Goal: Information Seeking & Learning: Learn about a topic

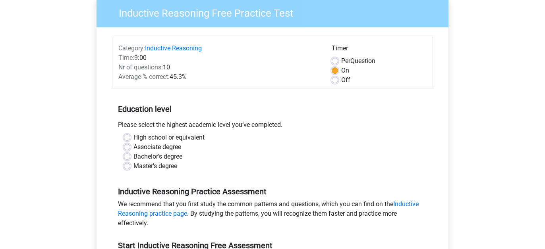
scroll to position [149, 0]
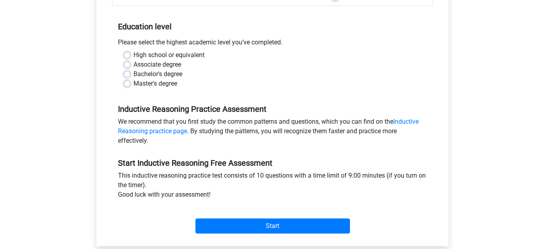
click at [126, 71] on div "Bachelor's degree" at bounding box center [272, 75] width 297 height 10
click at [133, 75] on label "Bachelor's degree" at bounding box center [157, 75] width 49 height 10
click at [129, 75] on input "Bachelor's degree" at bounding box center [127, 74] width 6 height 8
radio input "true"
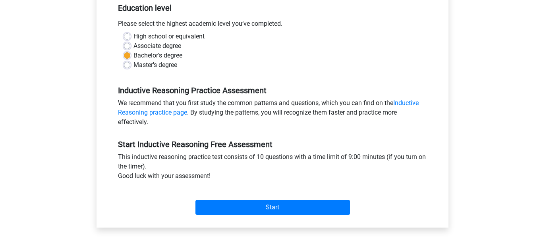
scroll to position [169, 0]
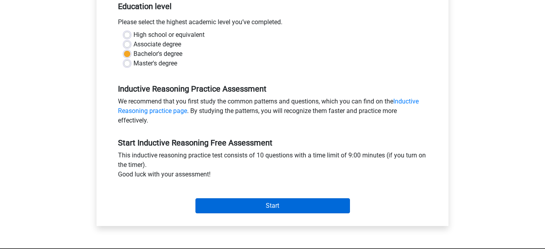
click at [245, 209] on input "Start" at bounding box center [272, 206] width 155 height 15
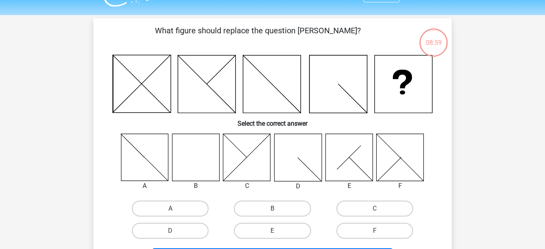
scroll to position [22, 0]
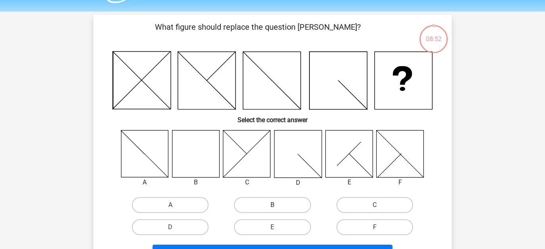
click at [276, 212] on label "B" at bounding box center [272, 205] width 77 height 16
click at [276, 211] on input "B" at bounding box center [274, 207] width 5 height 5
radio input "true"
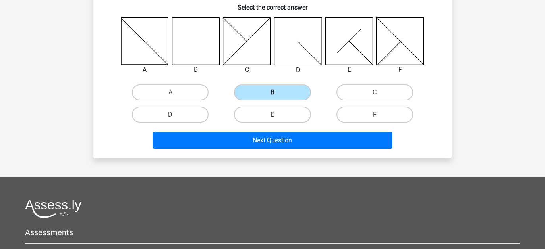
scroll to position [146, 0]
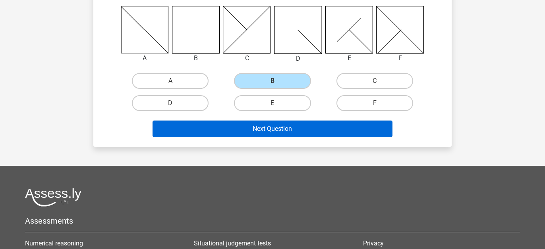
click at [270, 133] on button "Next Question" at bounding box center [273, 129] width 240 height 17
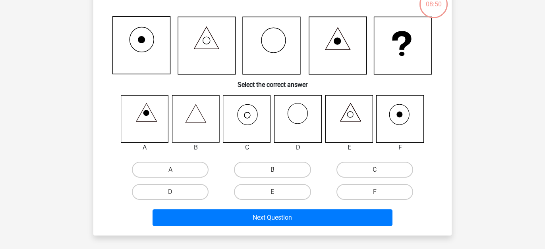
scroll to position [37, 0]
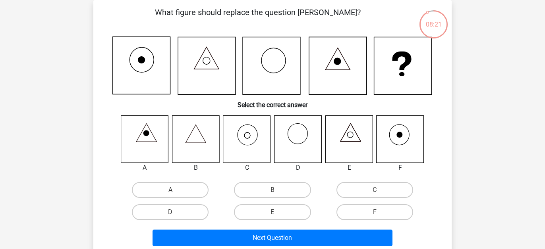
click at [258, 149] on icon at bounding box center [246, 139] width 47 height 47
click at [366, 196] on label "C" at bounding box center [374, 190] width 77 height 16
click at [375, 195] on input "C" at bounding box center [377, 192] width 5 height 5
radio input "true"
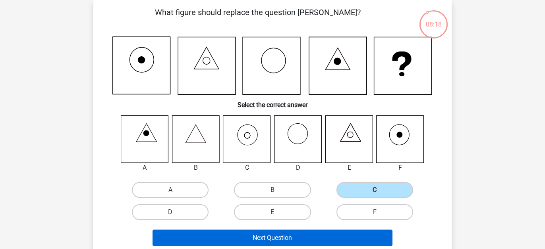
click at [290, 238] on button "Next Question" at bounding box center [273, 238] width 240 height 17
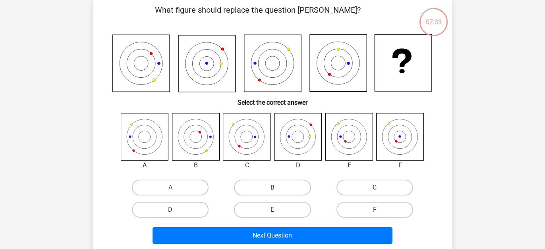
scroll to position [39, 0]
click at [376, 209] on label "F" at bounding box center [374, 210] width 77 height 16
click at [376, 210] on input "F" at bounding box center [377, 212] width 5 height 5
radio input "true"
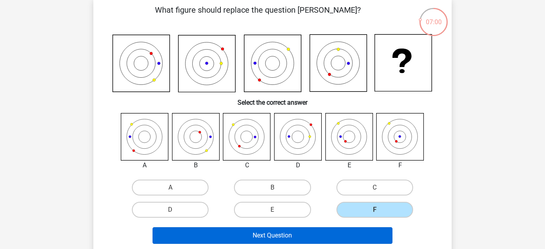
click at [329, 240] on button "Next Question" at bounding box center [273, 236] width 240 height 17
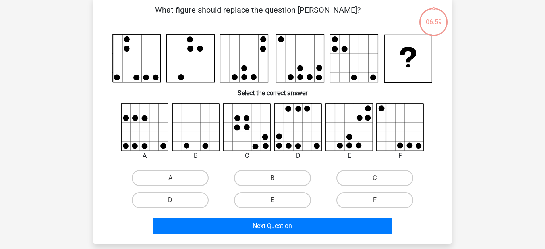
scroll to position [37, 0]
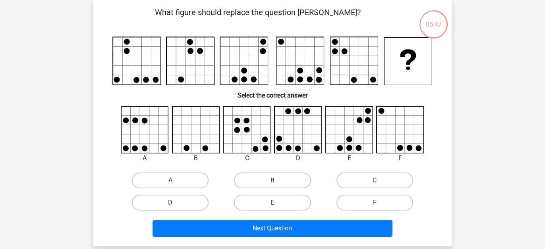
click at [172, 180] on label "A" at bounding box center [170, 181] width 77 height 16
click at [172, 181] on input "A" at bounding box center [172, 183] width 5 height 5
radio input "true"
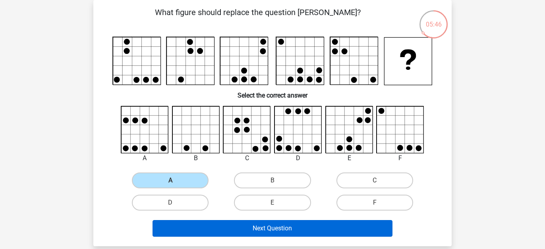
click at [231, 228] on button "Next Question" at bounding box center [273, 228] width 240 height 17
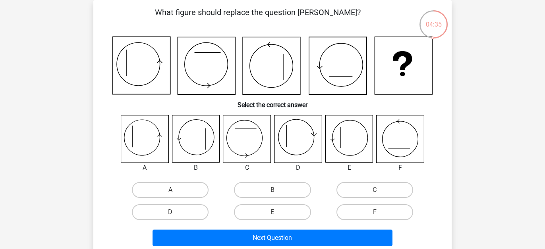
click at [157, 182] on div "A" at bounding box center [170, 190] width 102 height 22
click at [157, 189] on label "A" at bounding box center [170, 190] width 77 height 16
click at [170, 190] on input "A" at bounding box center [172, 192] width 5 height 5
radio input "true"
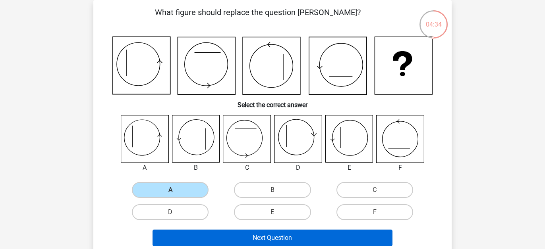
click at [237, 239] on button "Next Question" at bounding box center [273, 238] width 240 height 17
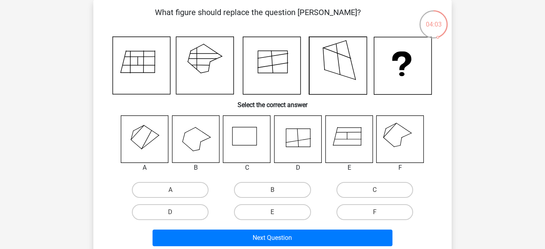
click at [341, 147] on icon at bounding box center [348, 139] width 47 height 47
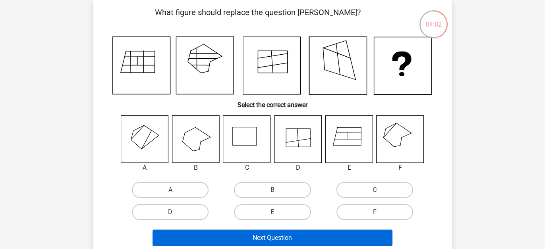
click at [281, 238] on button "Next Question" at bounding box center [273, 238] width 240 height 17
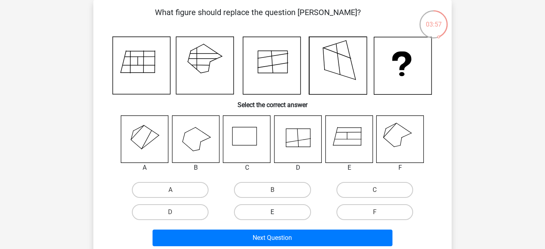
click at [283, 211] on label "E" at bounding box center [272, 213] width 77 height 16
click at [278, 212] on input "E" at bounding box center [274, 214] width 5 height 5
radio input "true"
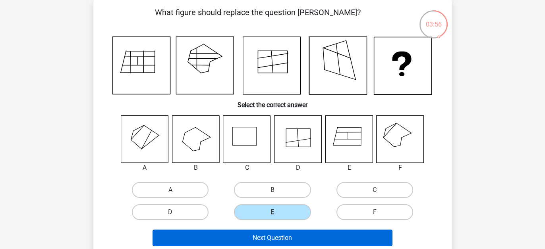
click at [276, 241] on button "Next Question" at bounding box center [273, 238] width 240 height 17
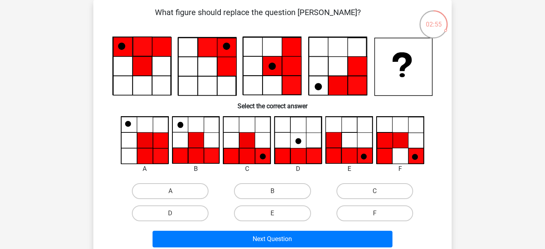
click at [377, 192] on input "C" at bounding box center [377, 193] width 5 height 5
radio input "true"
click at [276, 189] on label "B" at bounding box center [272, 192] width 77 height 16
click at [276, 191] on input "B" at bounding box center [274, 193] width 5 height 5
radio input "true"
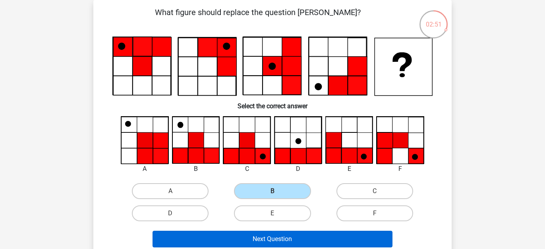
click at [276, 245] on button "Next Question" at bounding box center [273, 239] width 240 height 17
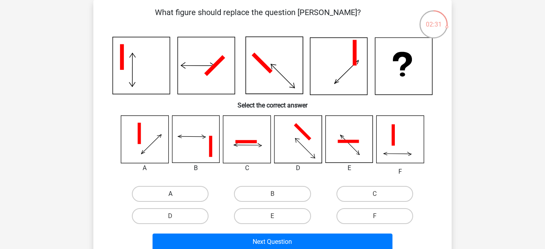
click at [190, 193] on label "A" at bounding box center [170, 194] width 77 height 16
click at [176, 194] on input "A" at bounding box center [172, 196] width 5 height 5
radio input "true"
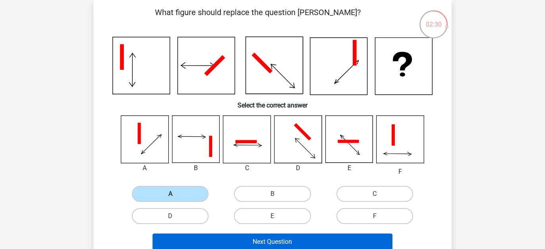
click at [247, 240] on button "Next Question" at bounding box center [273, 242] width 240 height 17
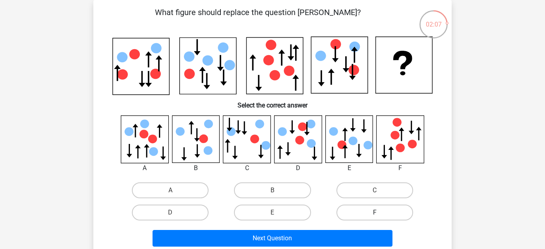
click at [360, 211] on label "F" at bounding box center [374, 213] width 77 height 16
click at [375, 213] on input "F" at bounding box center [377, 215] width 5 height 5
radio input "true"
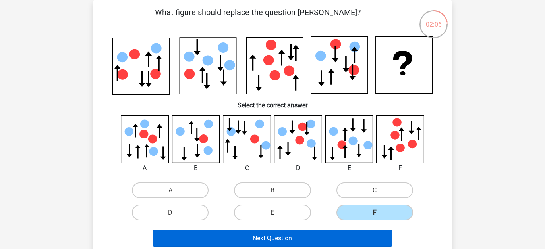
click at [315, 234] on button "Next Question" at bounding box center [273, 238] width 240 height 17
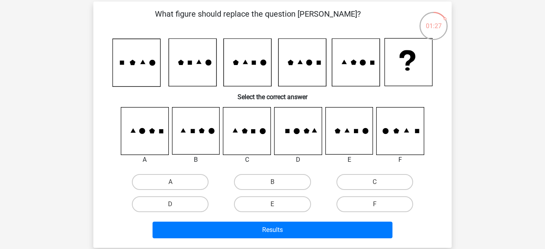
scroll to position [35, 0]
click at [271, 203] on label "E" at bounding box center [272, 205] width 77 height 16
click at [272, 205] on input "E" at bounding box center [274, 207] width 5 height 5
radio input "true"
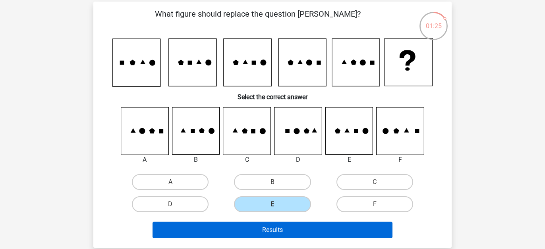
click at [268, 230] on button "Results" at bounding box center [273, 230] width 240 height 17
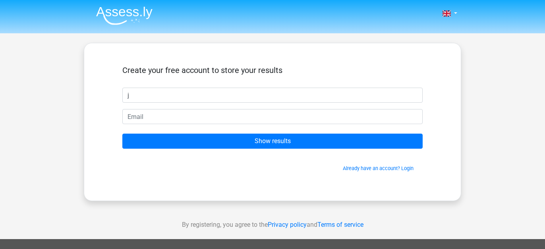
type input "j"
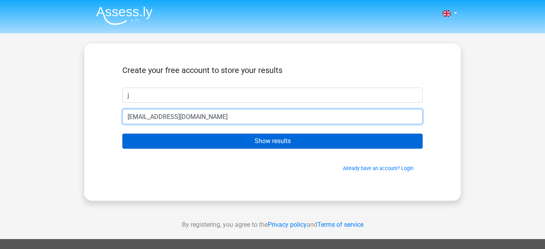
type input "jaydebarends@gmail.com"
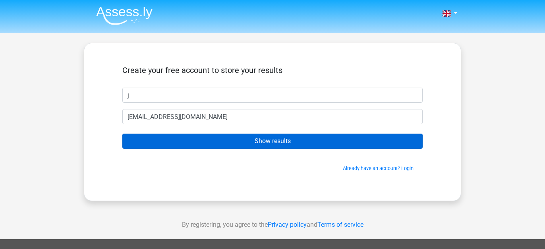
click at [233, 141] on input "Show results" at bounding box center [272, 141] width 300 height 15
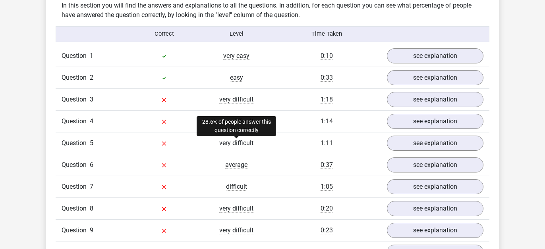
scroll to position [623, 0]
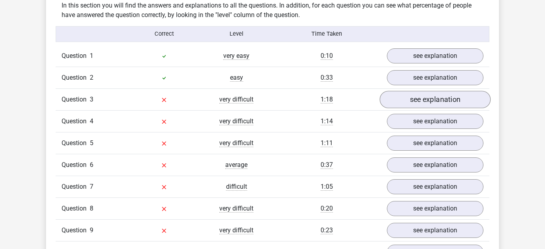
click at [423, 98] on link "see explanation" at bounding box center [435, 99] width 111 height 17
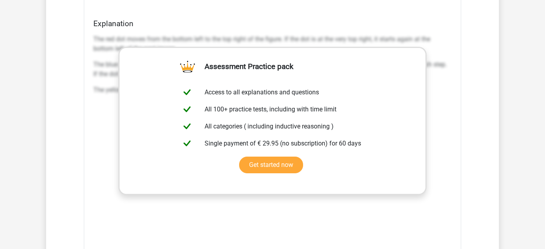
scroll to position [1094, 0]
